Goal: Check status: Check status

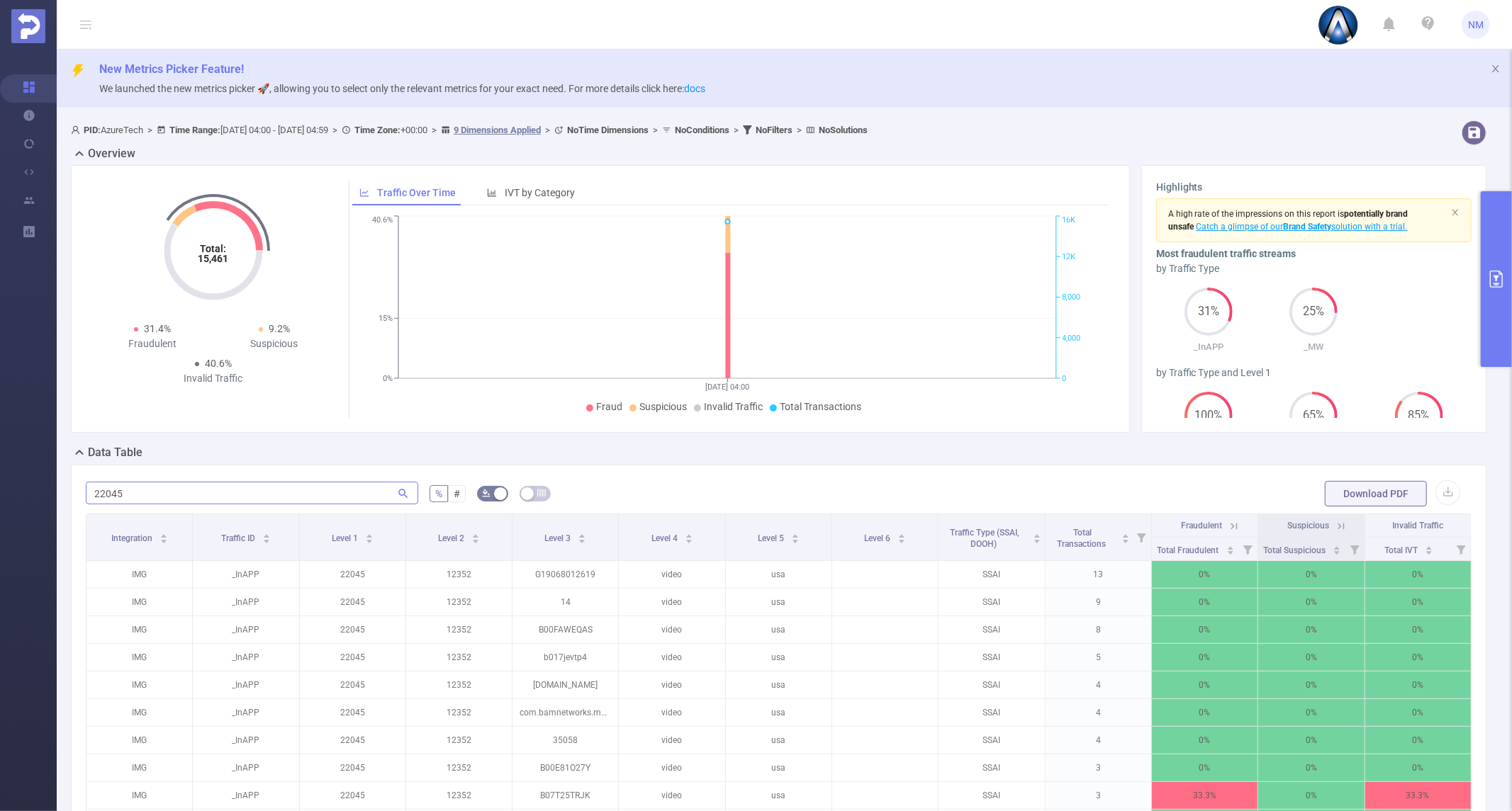
scroll to position [238, 0]
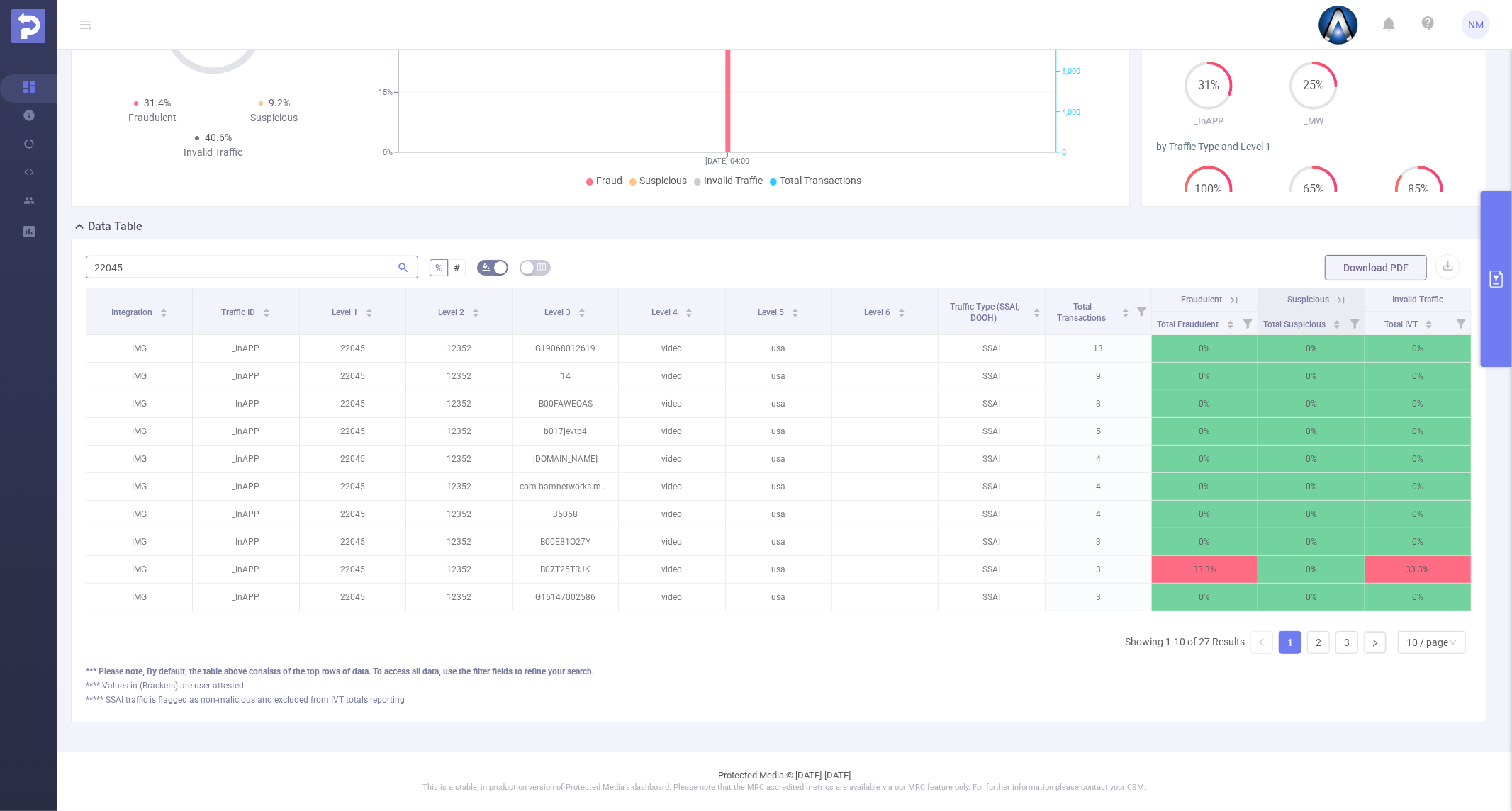
drag, startPoint x: 175, startPoint y: 262, endPoint x: 115, endPoint y: 262, distance: 60.0
click at [115, 262] on input "22045" at bounding box center [252, 267] width 332 height 23
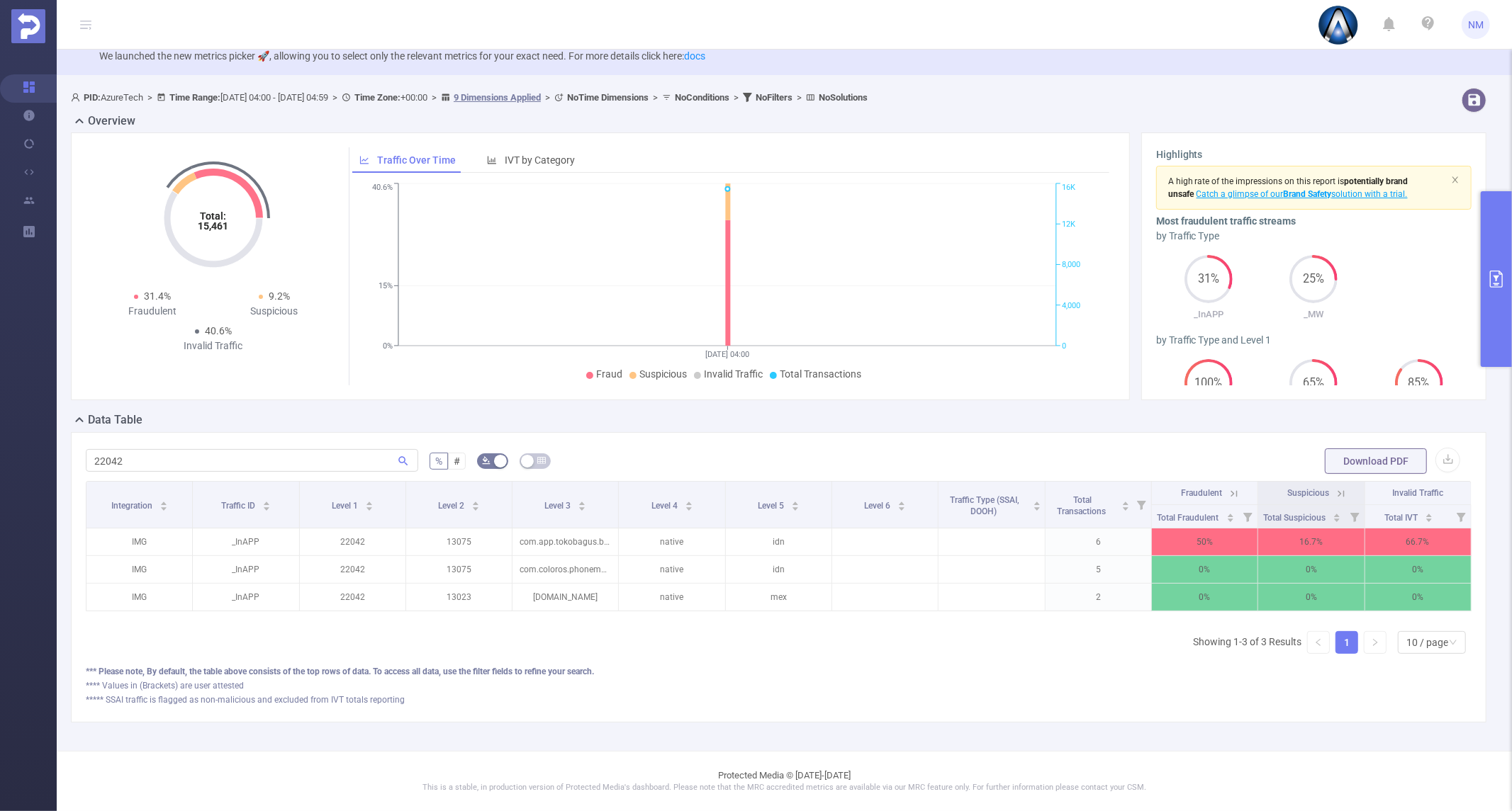
scroll to position [44, 0]
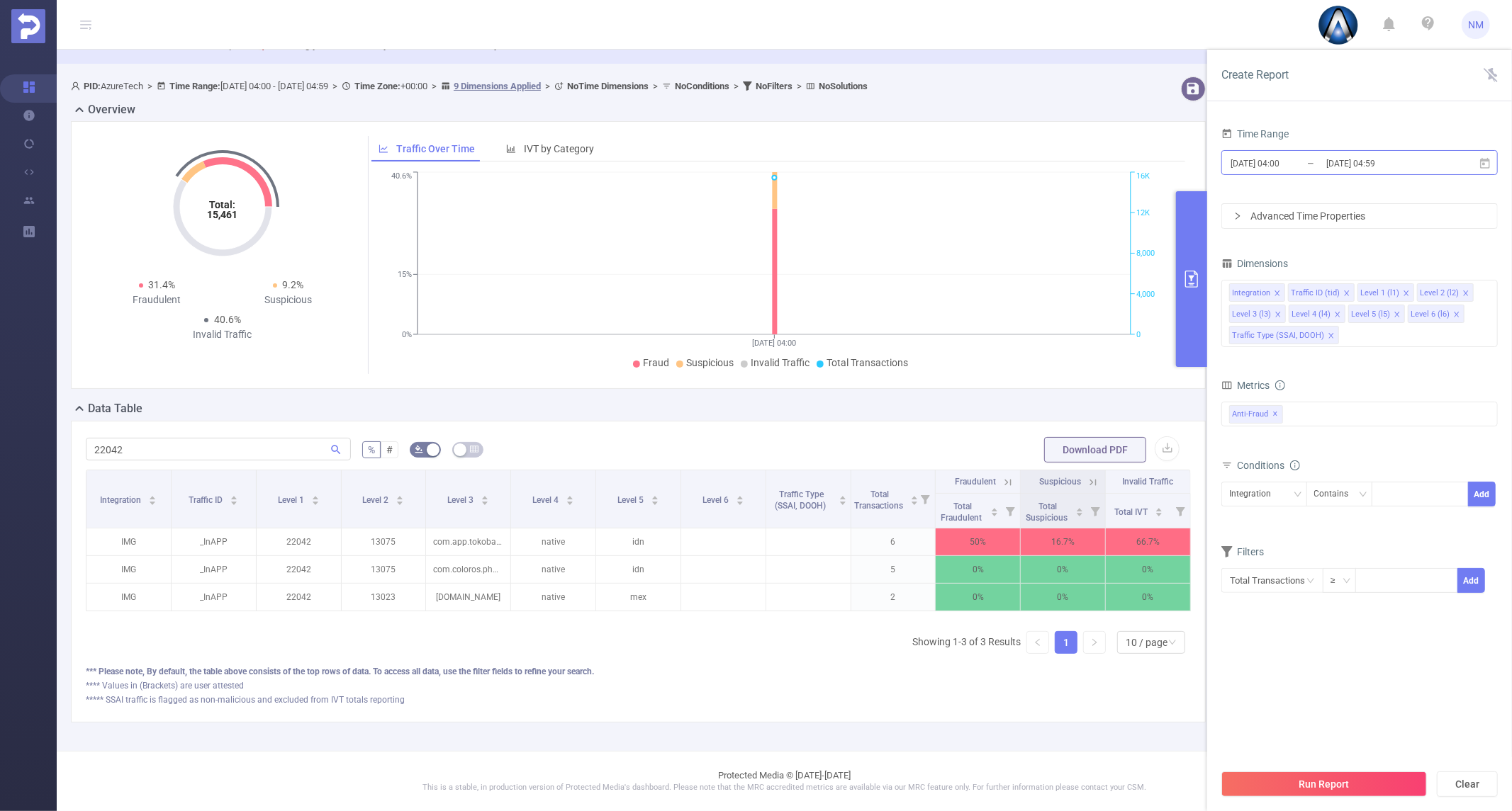
type input "22042"
click at [1380, 158] on input "[DATE] 04:59" at bounding box center [1382, 163] width 115 height 19
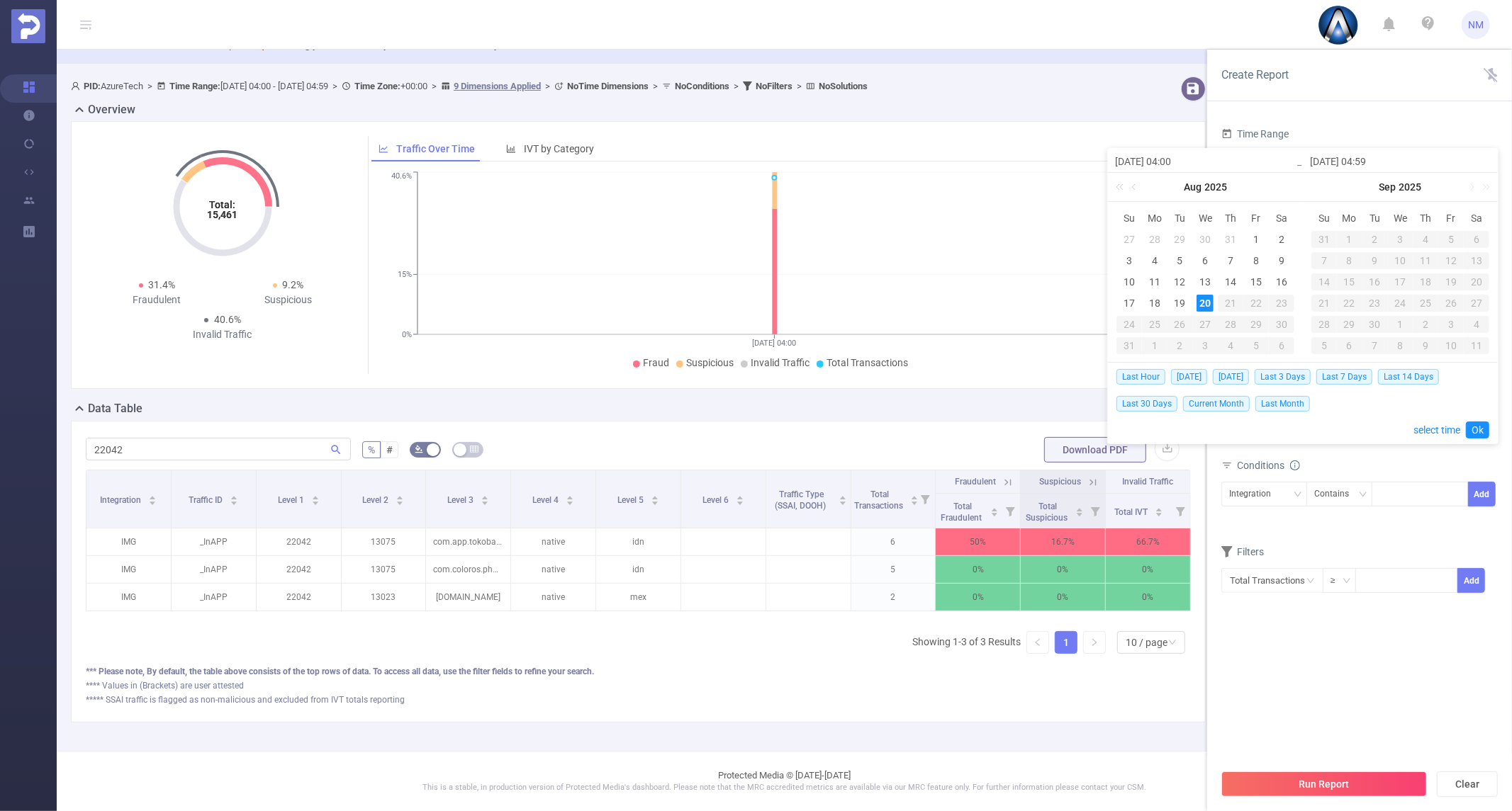
click at [1299, 386] on div "Last Hour [DATE] [DATE] Last 3 Days Last 7 Days Last 14 Days Last 30 Days Curre…" at bounding box center [1303, 389] width 373 height 54
click at [1299, 379] on span "Last 3 Days" at bounding box center [1282, 377] width 56 height 15
type input "[DATE] 00:00"
type input "[DATE] 23:59"
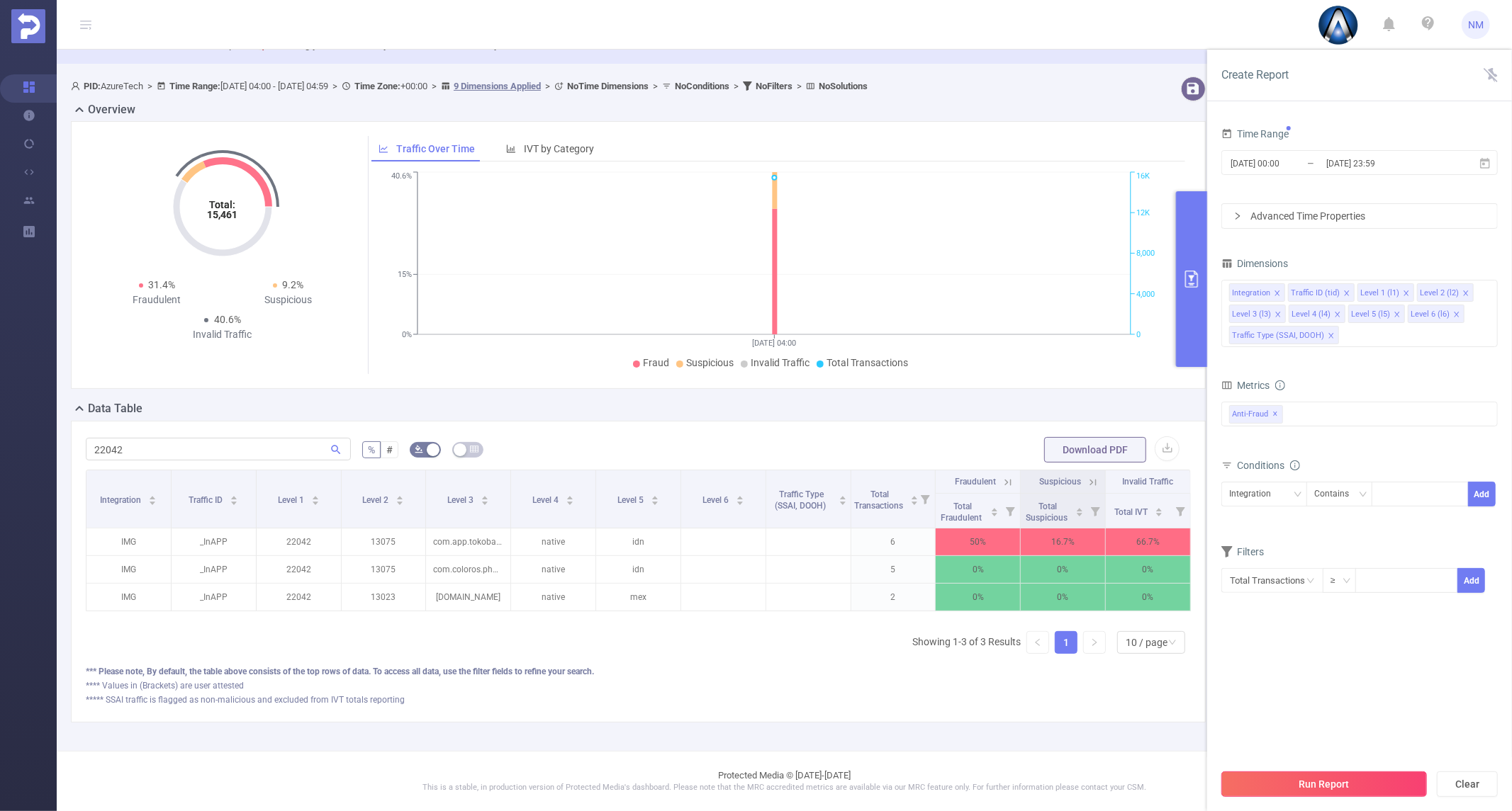
click at [1342, 777] on button "Run Report" at bounding box center [1324, 784] width 205 height 26
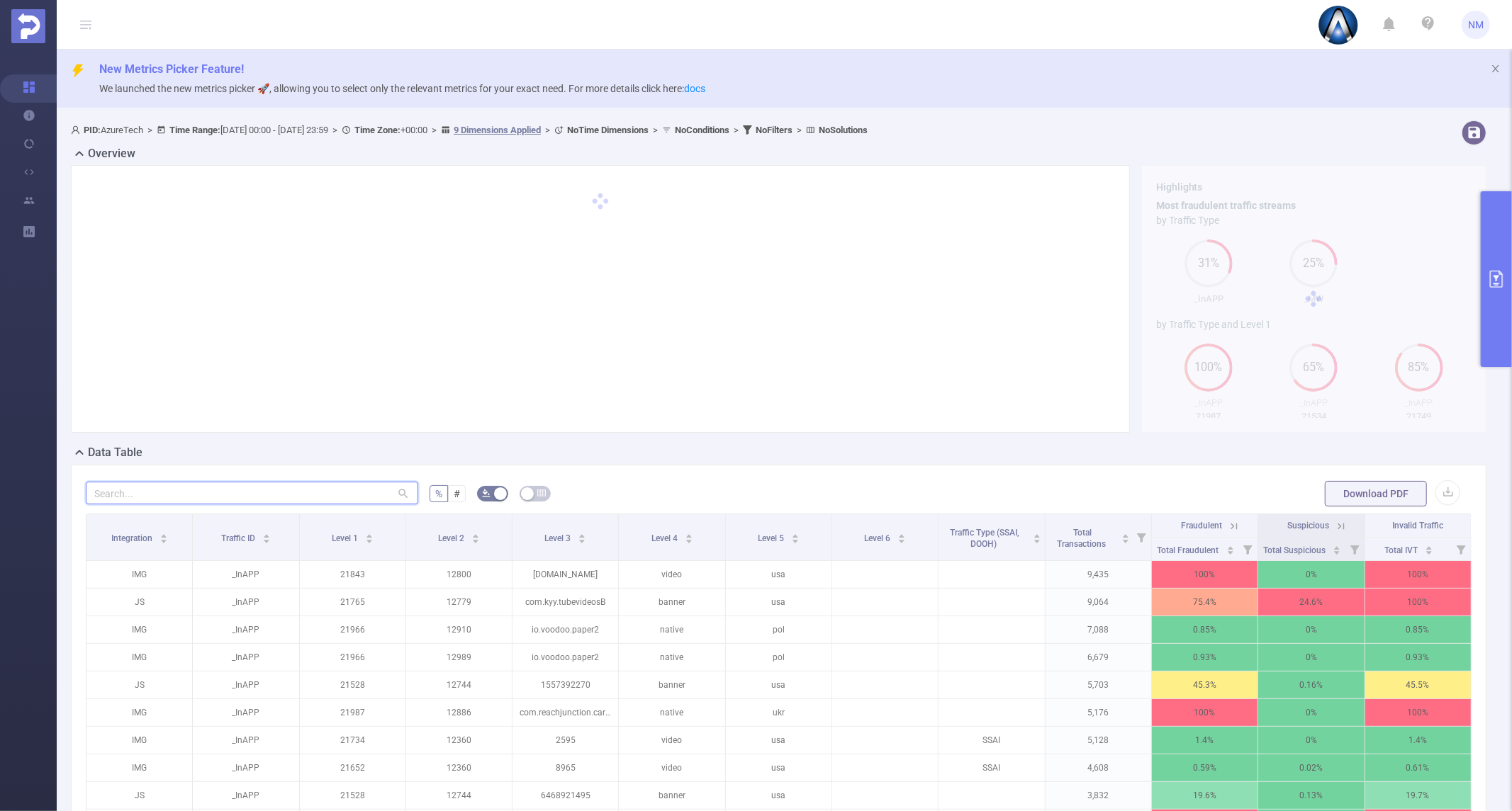
click at [227, 485] on input "text" at bounding box center [252, 493] width 332 height 23
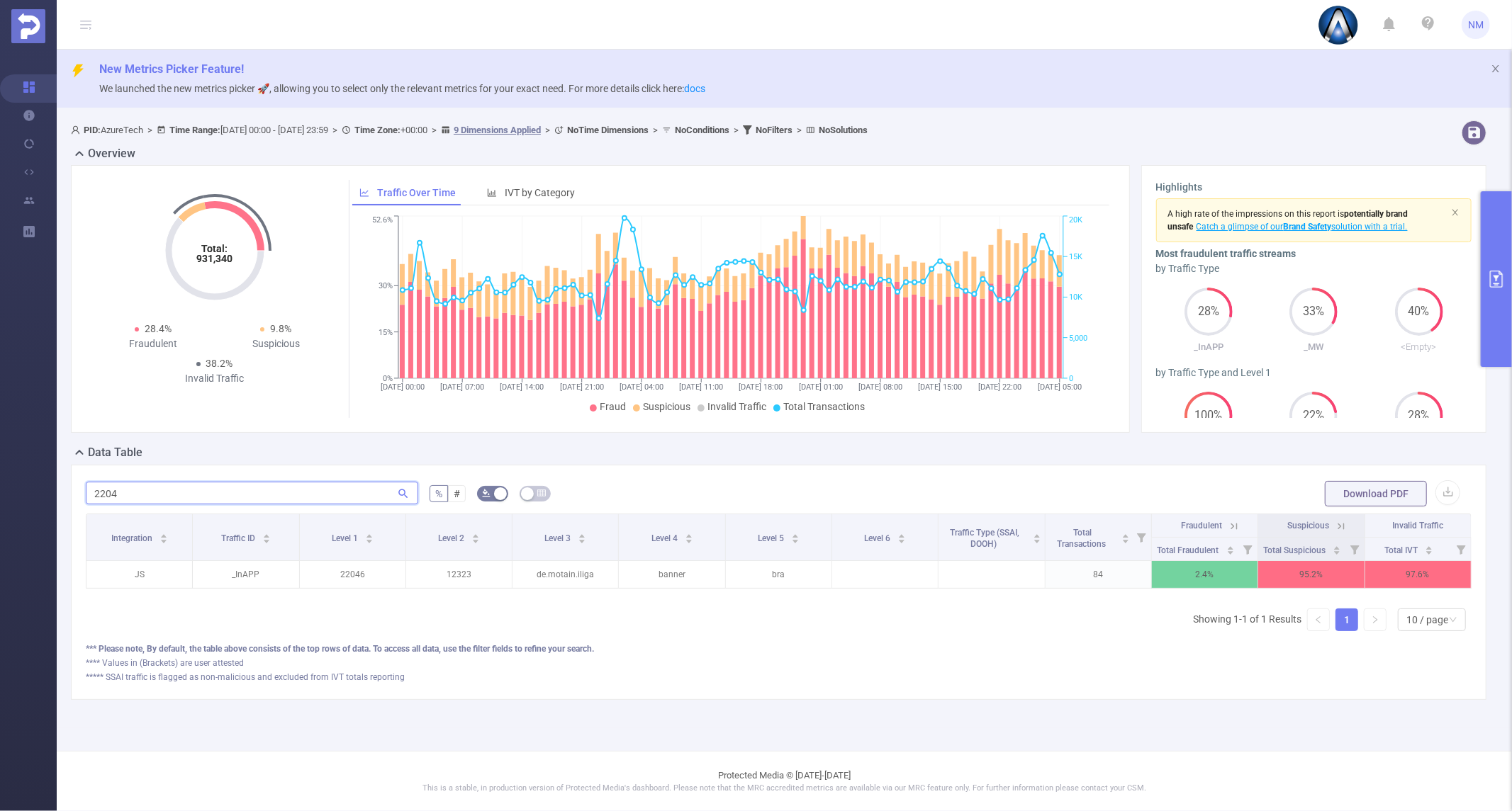
type input "2204"
